Goal: Entertainment & Leisure: Consume media (video, audio)

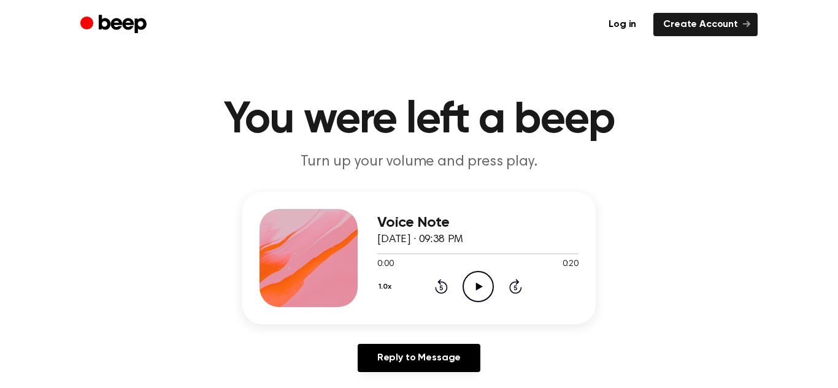
click at [470, 290] on icon "Play Audio" at bounding box center [477, 286] width 31 height 31
click at [470, 290] on icon "Pause Audio" at bounding box center [477, 286] width 31 height 31
drag, startPoint x: 412, startPoint y: 255, endPoint x: 362, endPoint y: 257, distance: 49.7
click at [362, 257] on div "Voice Note [DATE] · 09:38 PM 0:04 0:20 Your browser does not support the [objec…" at bounding box center [418, 258] width 353 height 132
click at [382, 258] on span "0:04" at bounding box center [385, 264] width 16 height 13
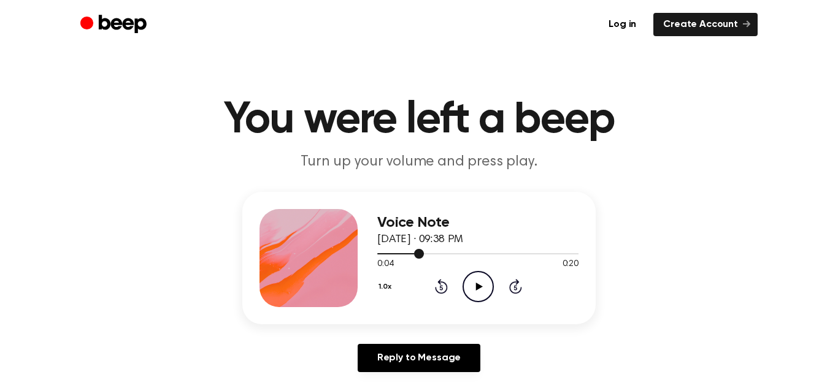
click at [377, 255] on div at bounding box center [477, 253] width 201 height 10
click at [481, 282] on icon "Play Audio" at bounding box center [477, 286] width 31 height 31
click at [481, 282] on icon "Pause Audio" at bounding box center [477, 286] width 31 height 31
click at [439, 288] on icon at bounding box center [440, 288] width 3 height 5
